Goal: Task Accomplishment & Management: Manage account settings

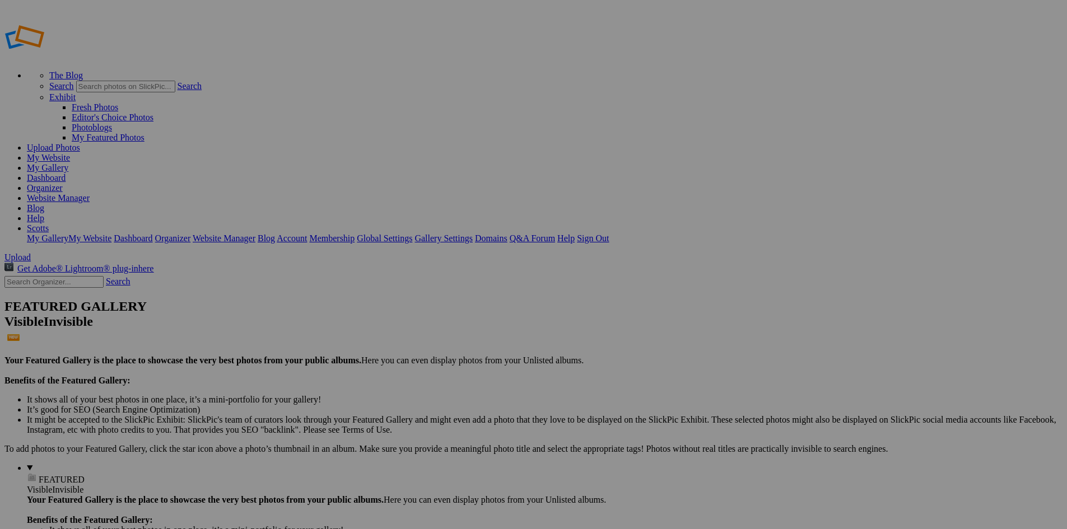
click at [63, 183] on link "Organizer" at bounding box center [45, 188] width 36 height 10
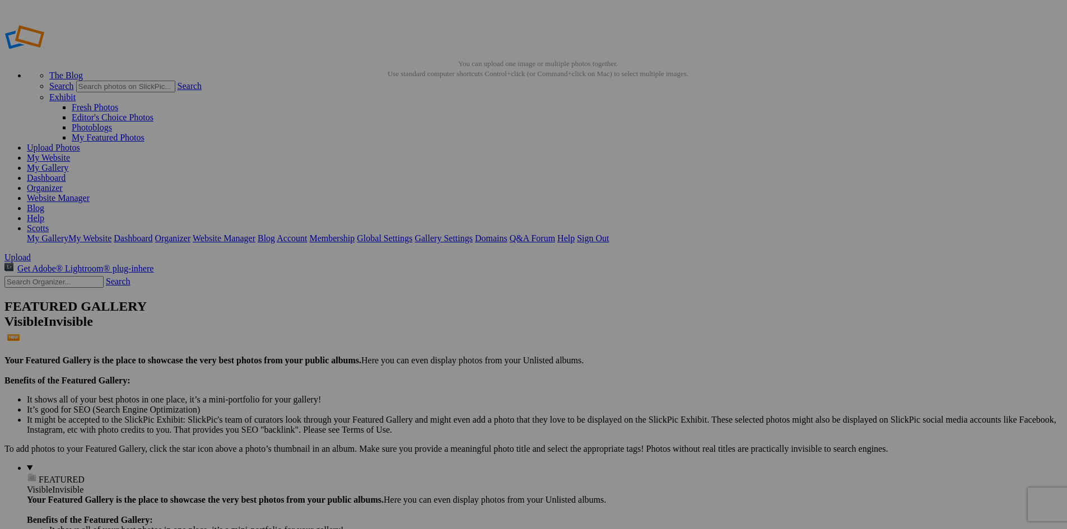
click at [63, 183] on link "Organizer" at bounding box center [45, 188] width 36 height 10
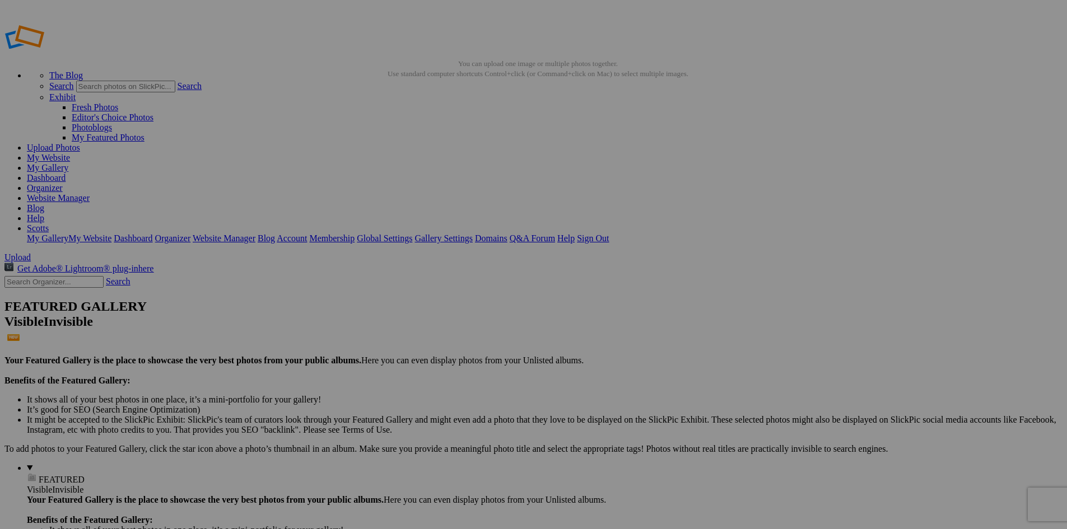
click at [609, 234] on link "Sign Out" at bounding box center [593, 239] width 32 height 10
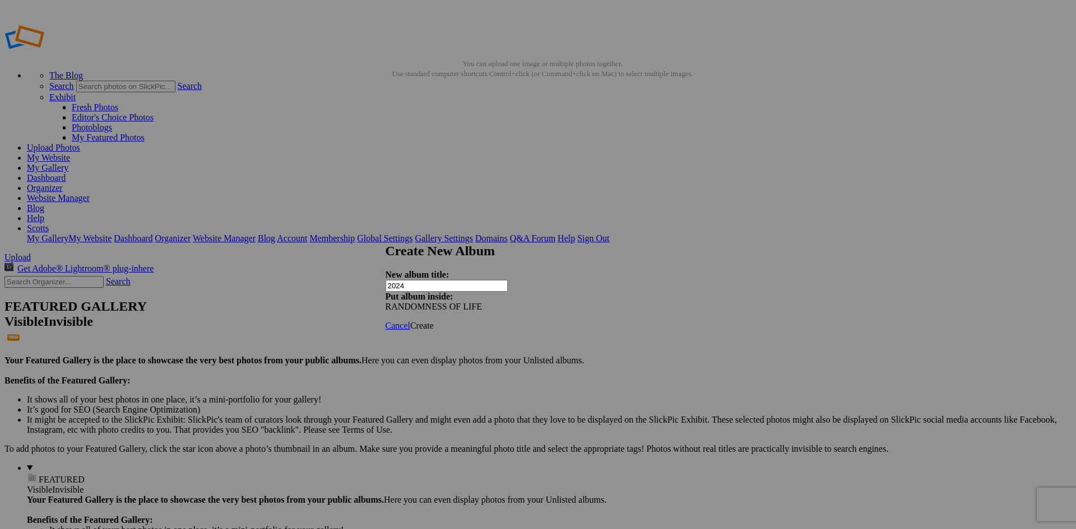
type input "2024"
click at [434, 321] on span "Create" at bounding box center [422, 326] width 24 height 10
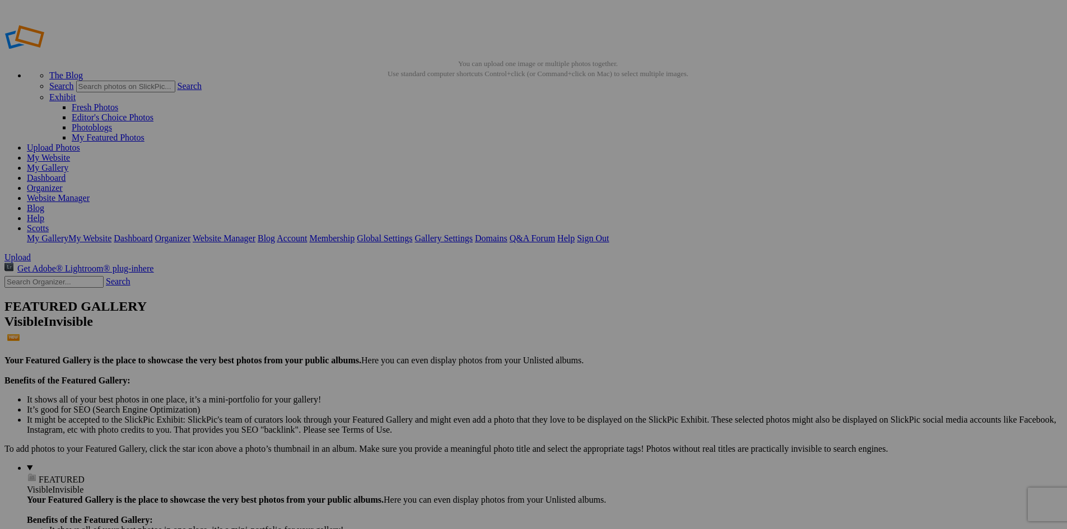
click at [609, 234] on link "Sign Out" at bounding box center [593, 239] width 32 height 10
